Goal: Navigation & Orientation: Find specific page/section

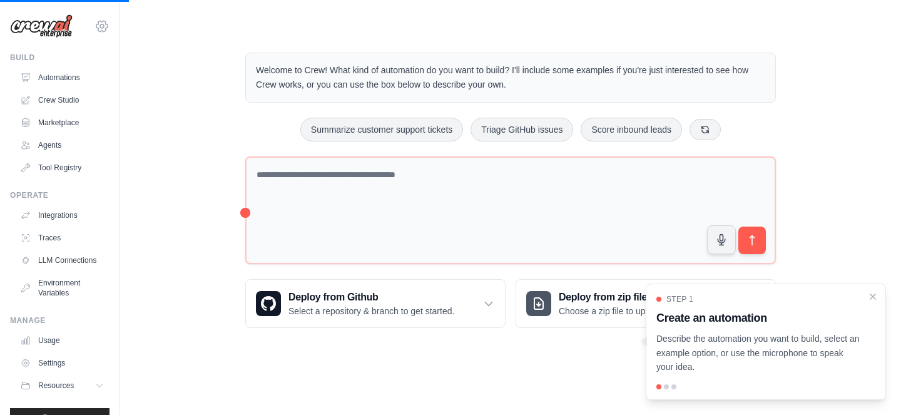
click at [104, 26] on icon at bounding box center [102, 26] width 4 height 4
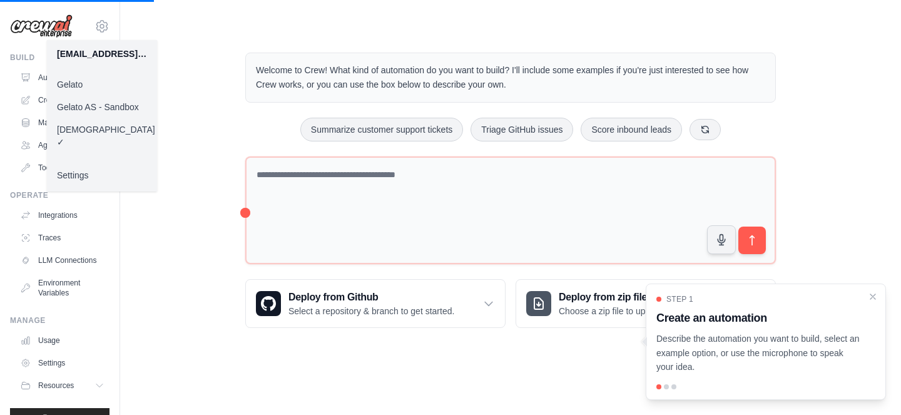
click at [95, 84] on link "Gelato" at bounding box center [102, 84] width 110 height 23
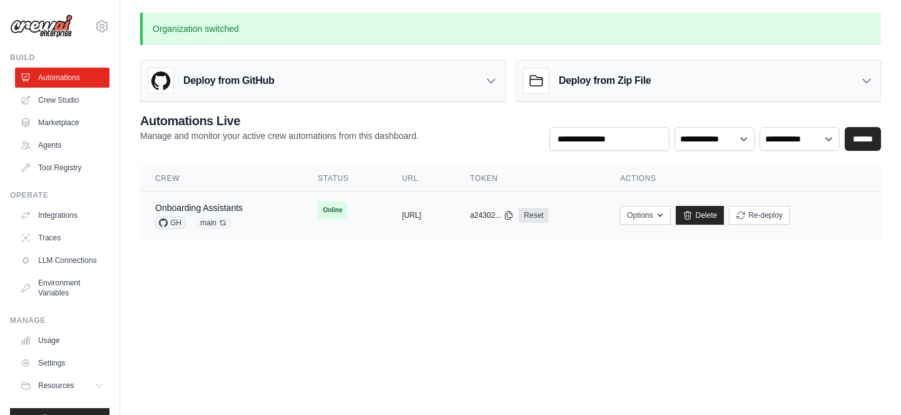
click at [232, 200] on td "Onboarding Assistants GH main Auto-deploy enabled" at bounding box center [221, 216] width 163 height 48
